Goal: Information Seeking & Learning: Find specific fact

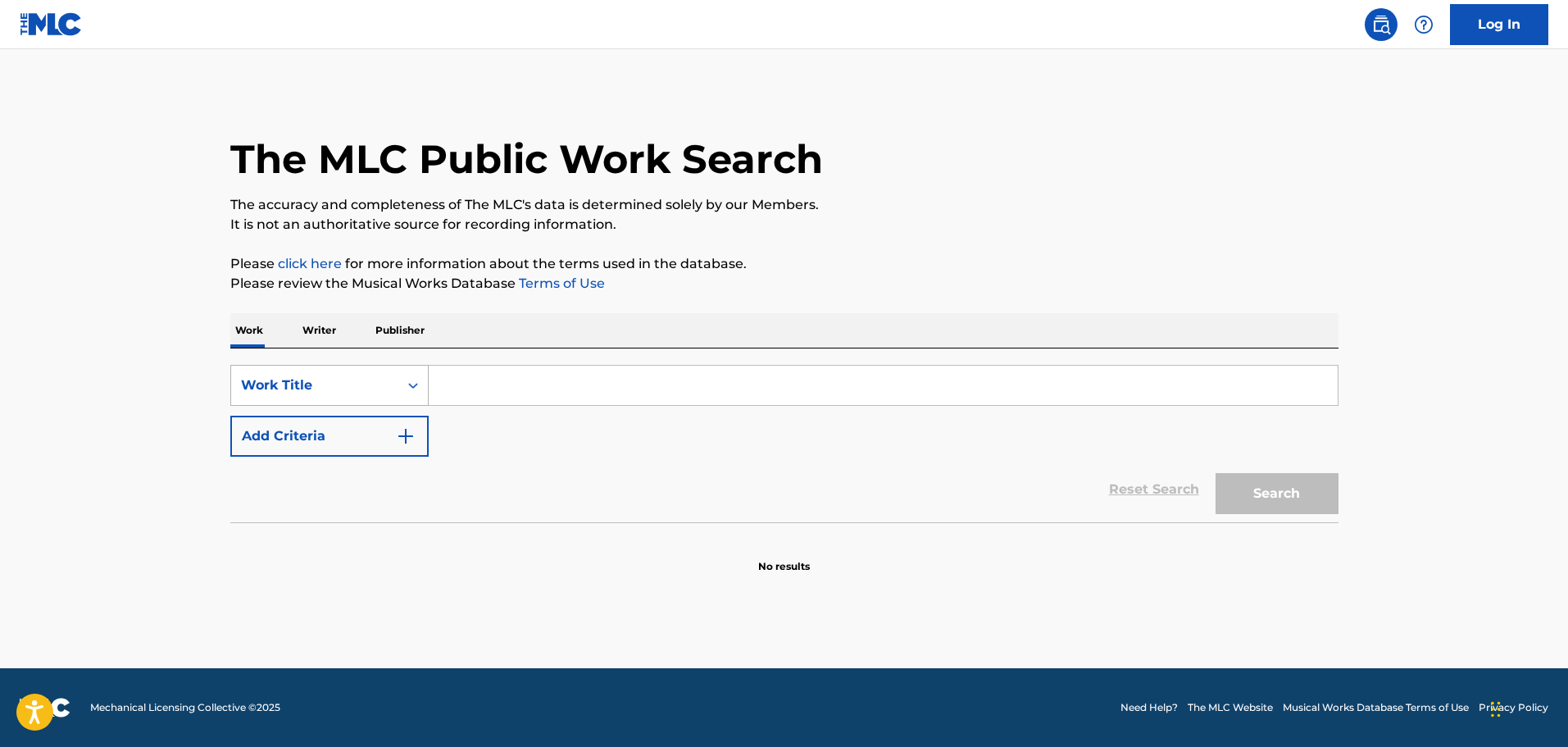
click at [242, 383] on div "Work Title" at bounding box center [315, 385] width 148 height 20
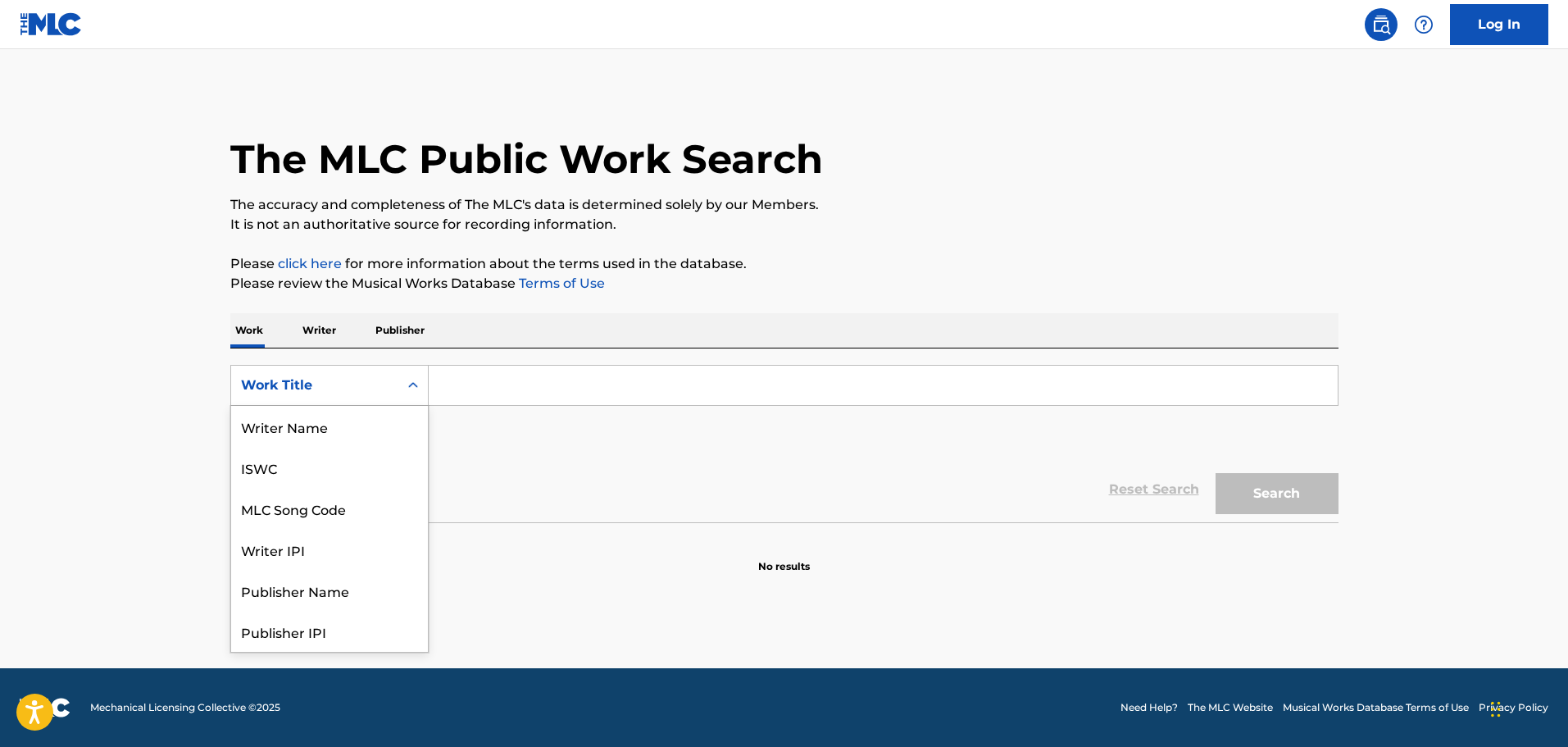
scroll to position [82, 0]
click at [281, 417] on div "MLC Song Code" at bounding box center [329, 426] width 197 height 41
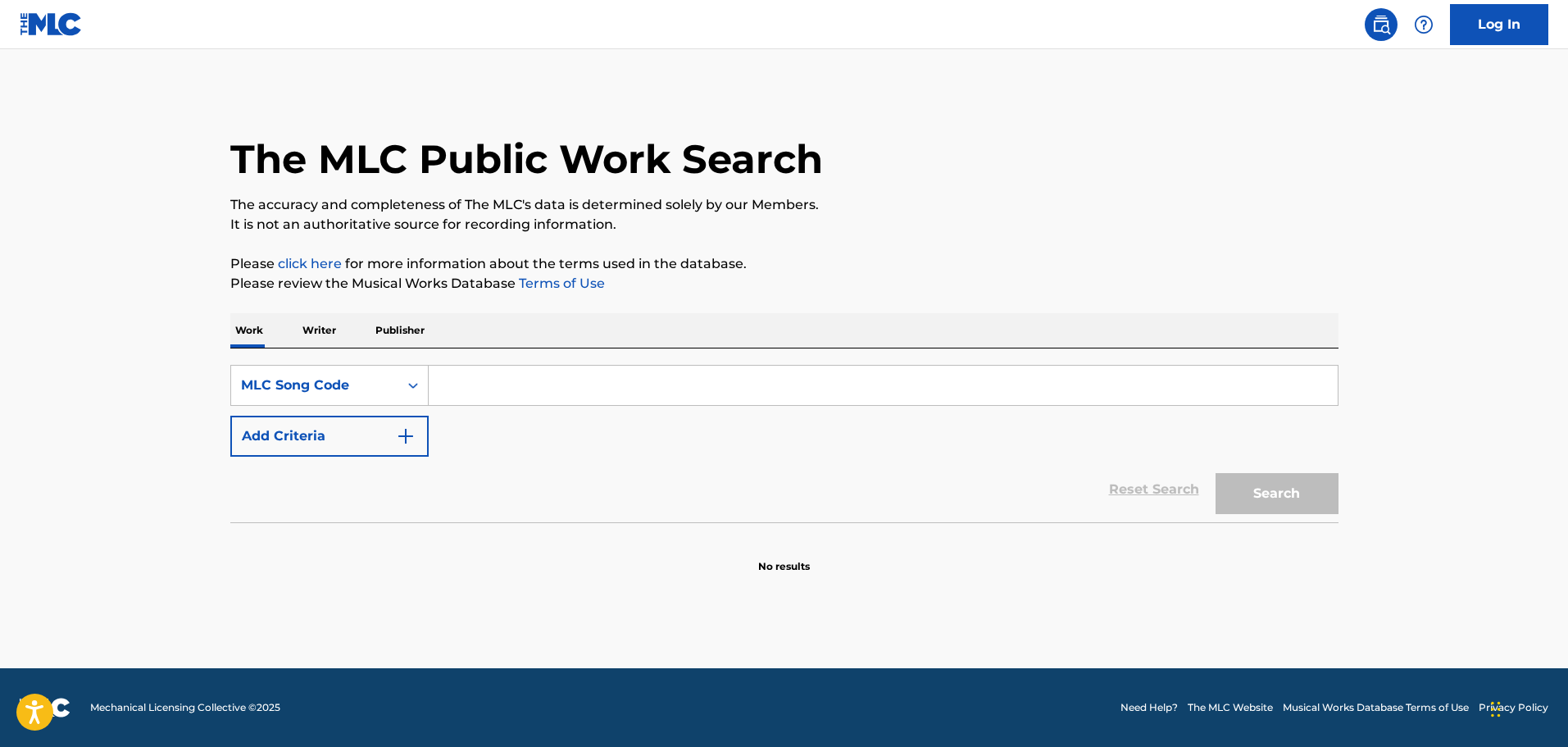
click at [516, 396] on input "Search Form" at bounding box center [883, 386] width 909 height 40
paste input "T50YZZ"
type input "T50YZZ"
click at [1245, 492] on button "Search" at bounding box center [1277, 494] width 123 height 41
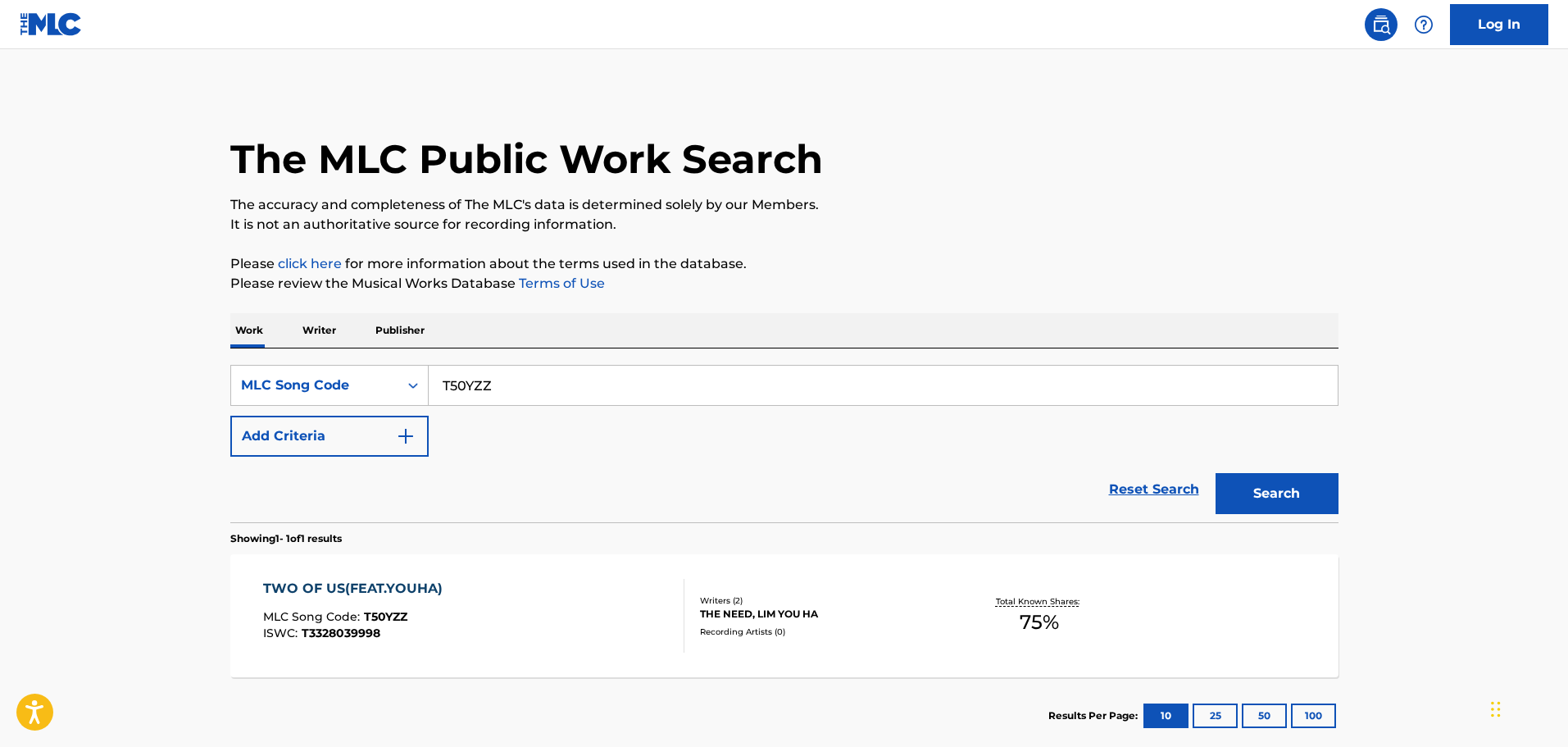
click at [788, 605] on div "Writers ( 2 )" at bounding box center [824, 601] width 247 height 12
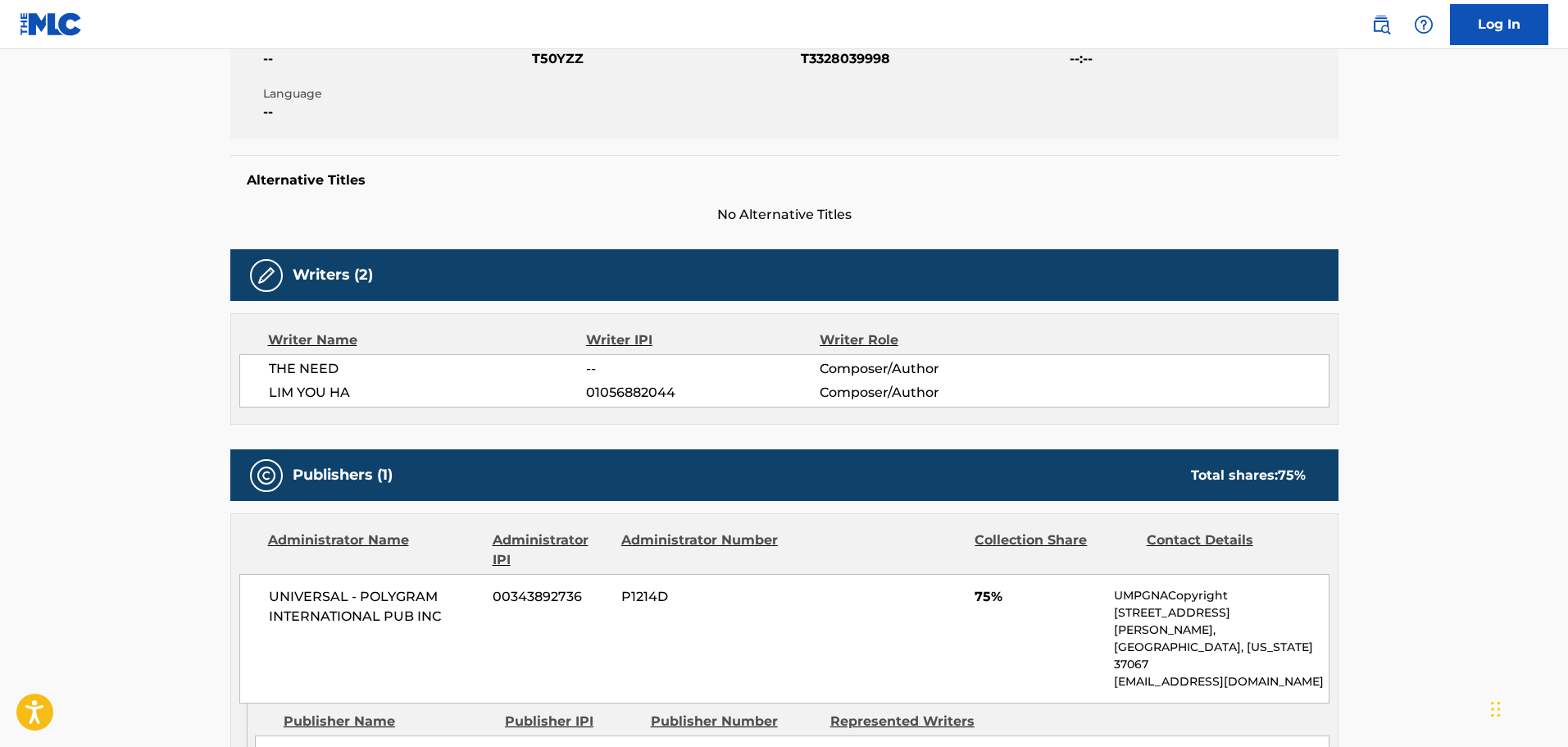
scroll to position [574, 0]
